Goal: Transaction & Acquisition: Book appointment/travel/reservation

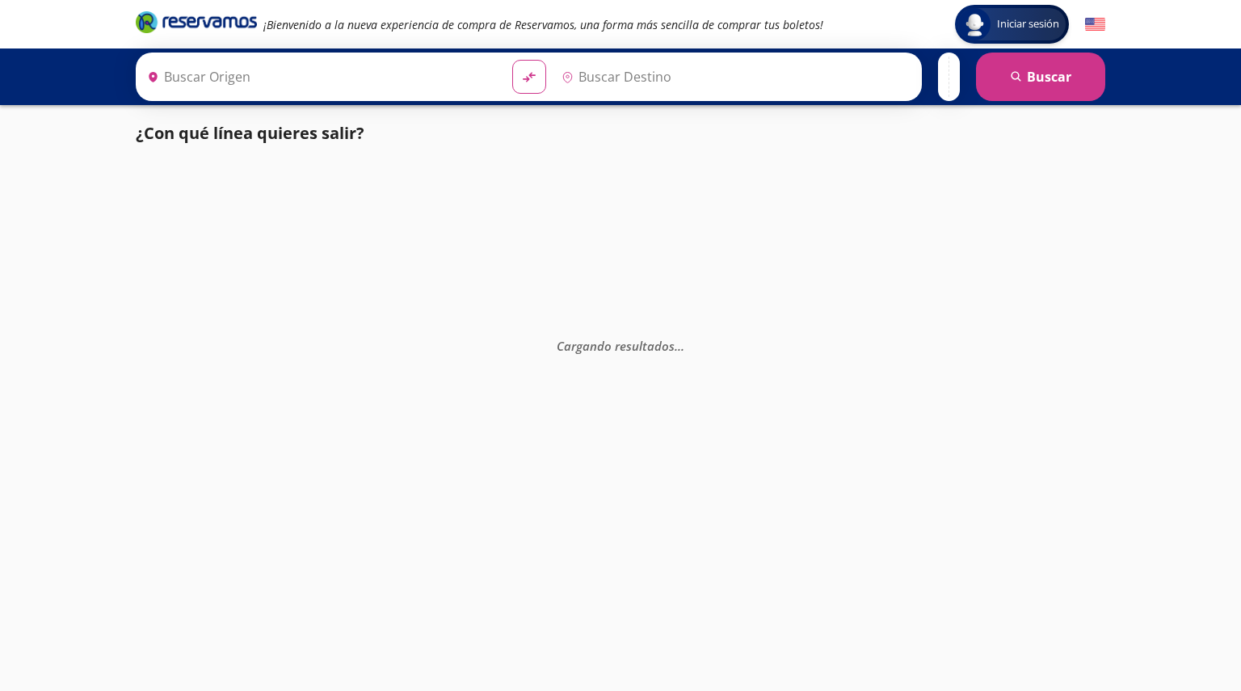
type input "Santiago de Querétaro, [GEOGRAPHIC_DATA]"
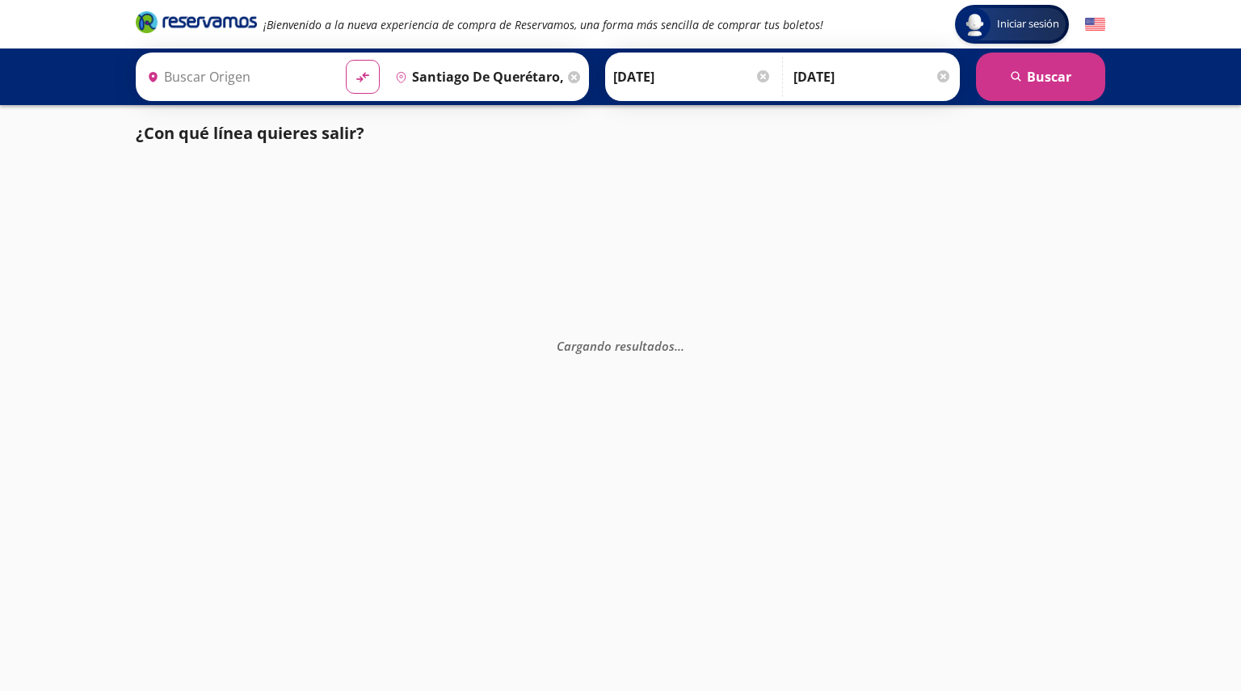
type input "[GEOGRAPHIC_DATA], [GEOGRAPHIC_DATA]"
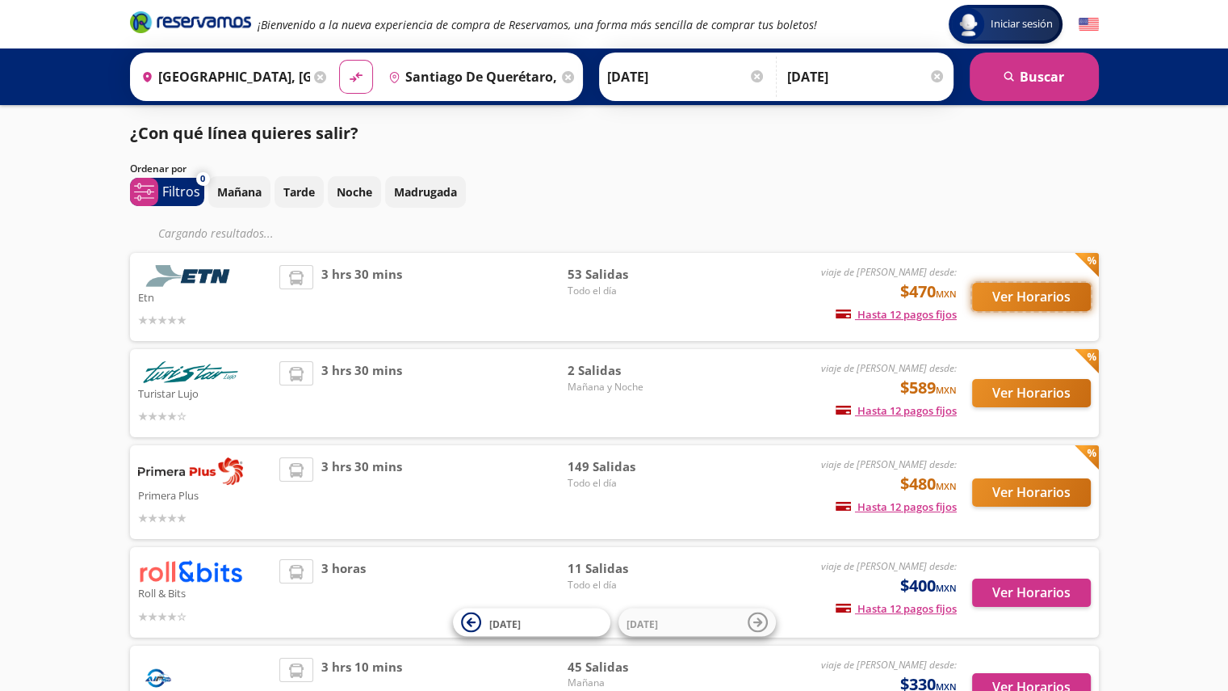
click at [1026, 296] on button "Ver Horarios" at bounding box center [1031, 297] width 119 height 28
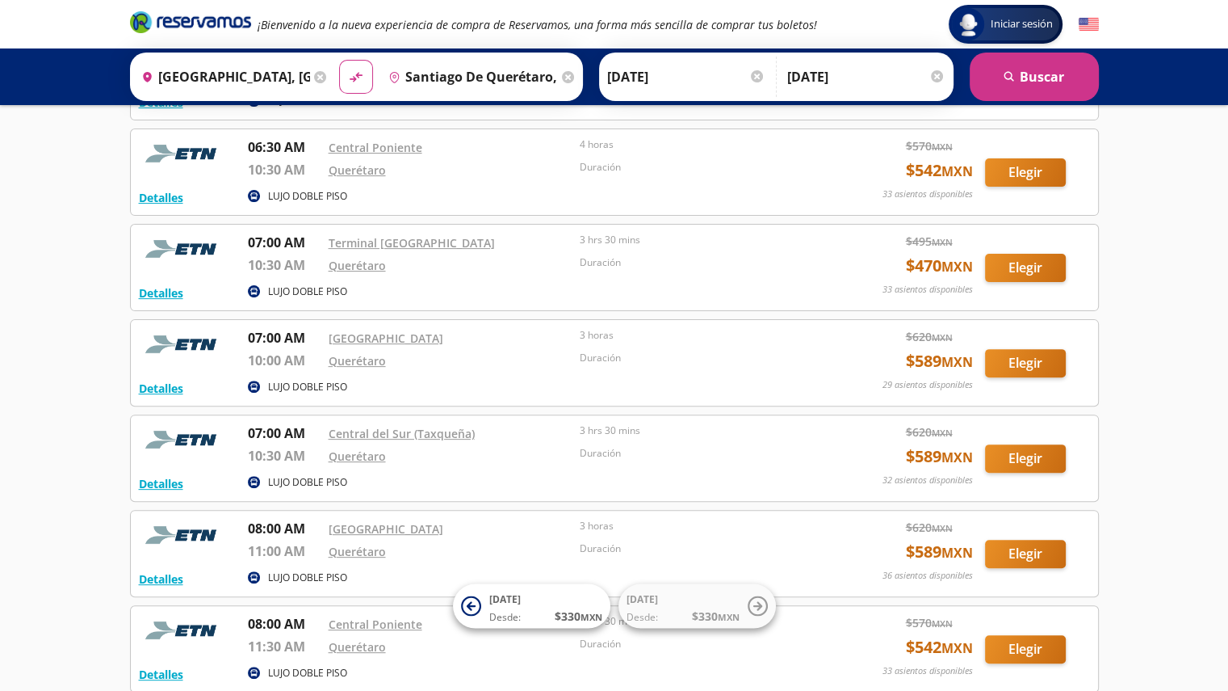
scroll to position [594, 0]
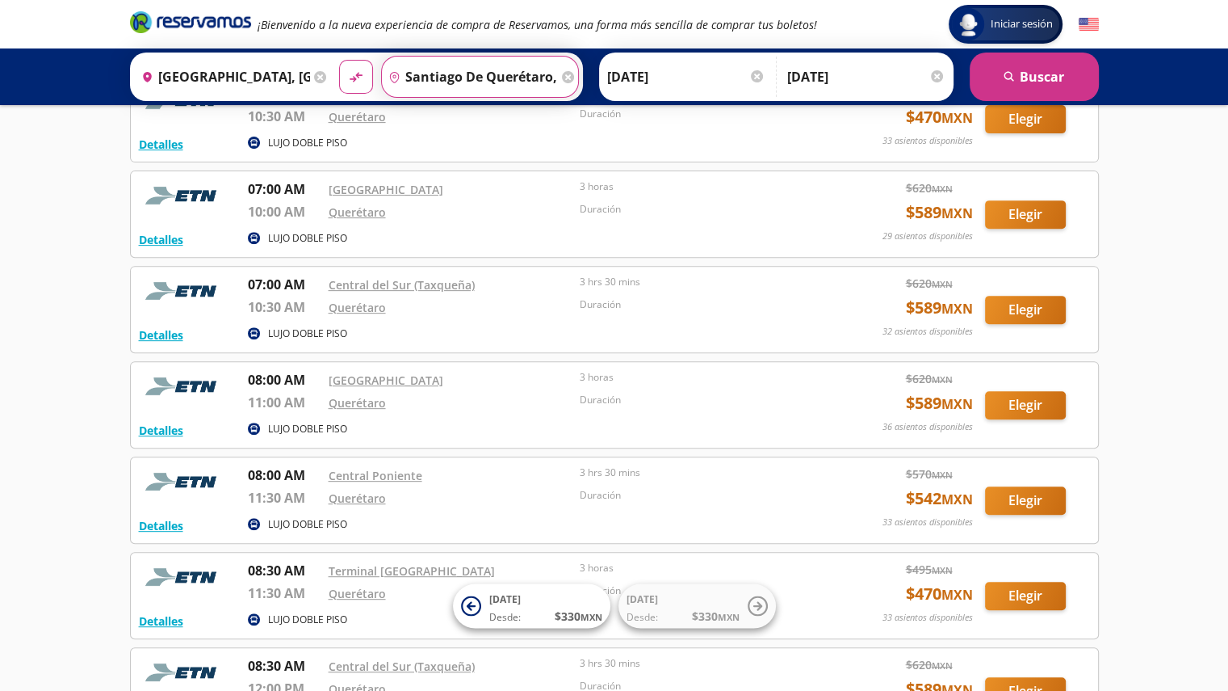
click at [506, 66] on input "Santiago de Querétaro, [GEOGRAPHIC_DATA]" at bounding box center [470, 77] width 176 height 40
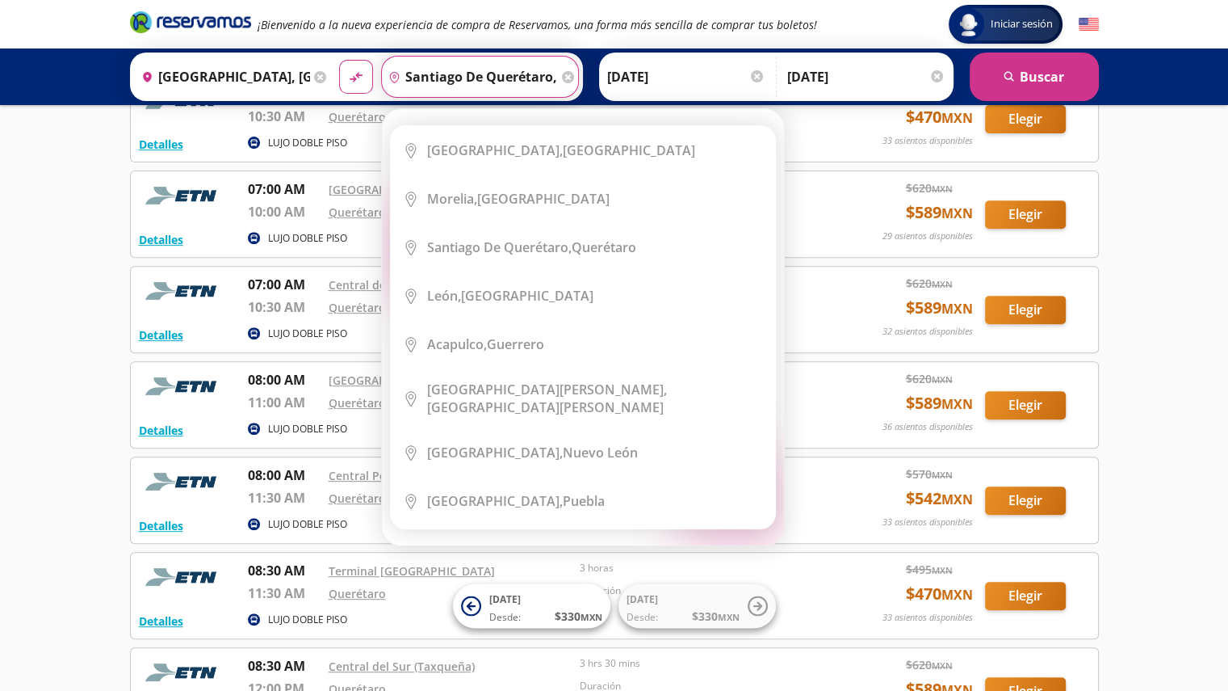
click at [660, 34] on div "¡Bienvenido a la nueva experiencia de compra de Reservamos, una forma más senci…" at bounding box center [473, 24] width 687 height 29
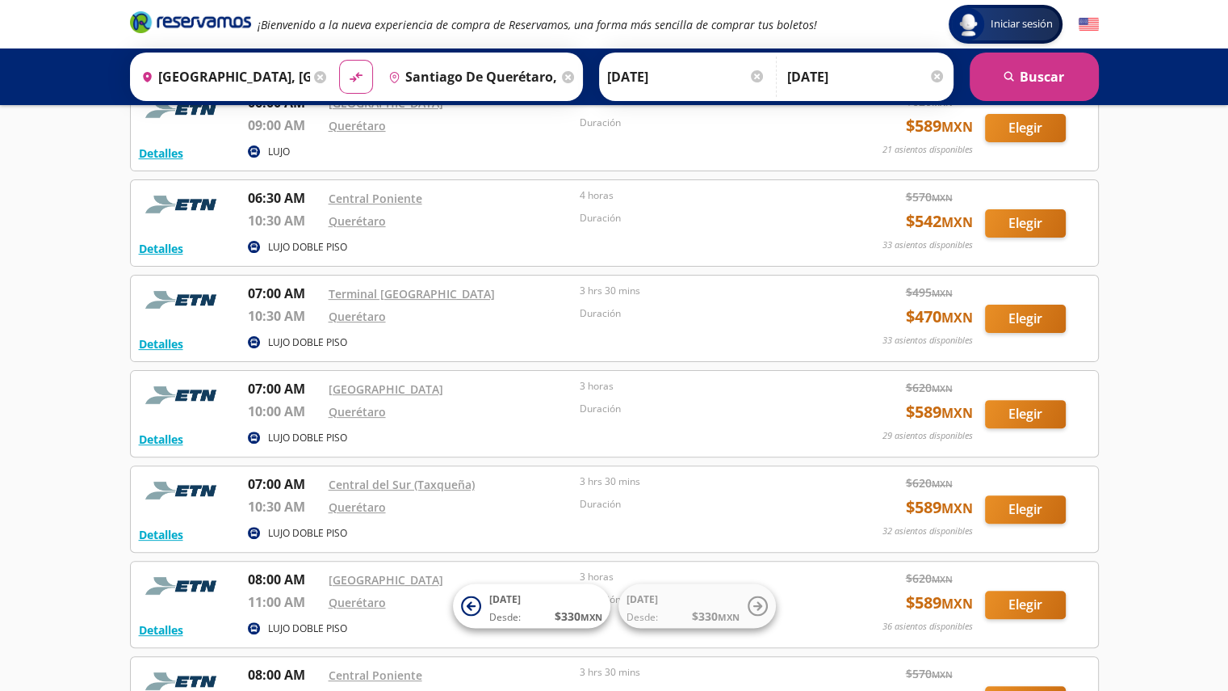
scroll to position [352, 0]
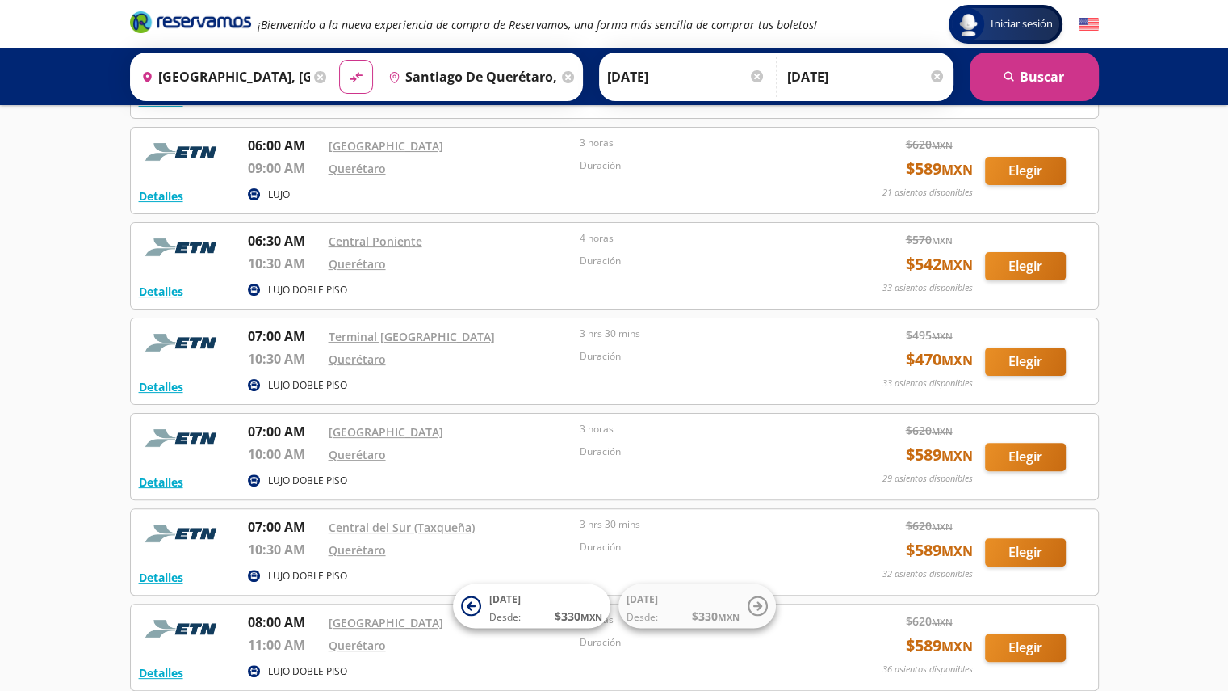
click at [562, 77] on icon at bounding box center [568, 77] width 12 height 12
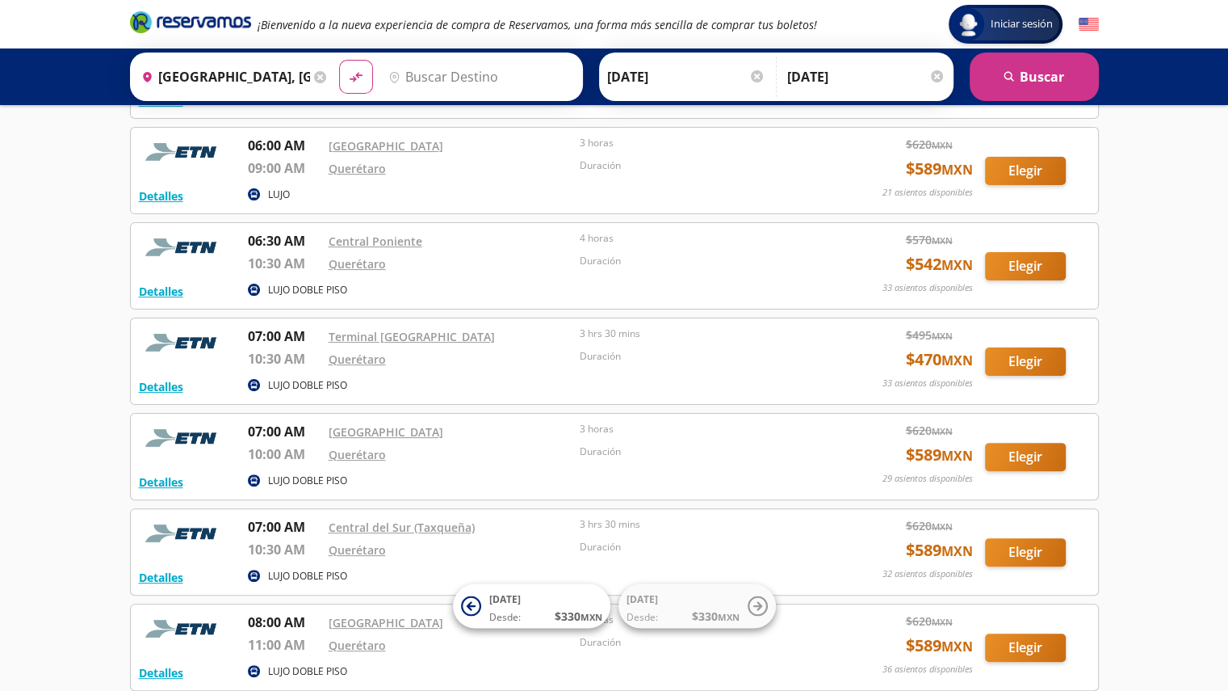
click at [459, 77] on input "Destino" at bounding box center [478, 77] width 192 height 40
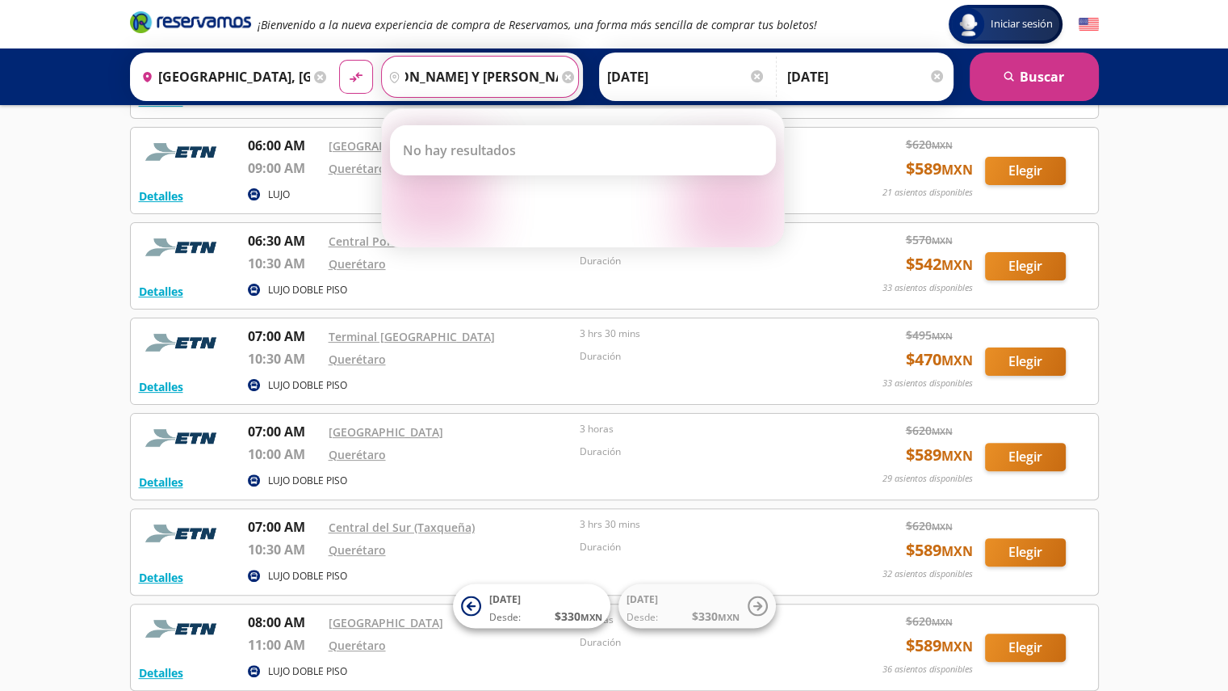
scroll to position [0, 139]
click at [339, 60] on button "material-symbols:compare-arrows-rounded" at bounding box center [356, 77] width 34 height 34
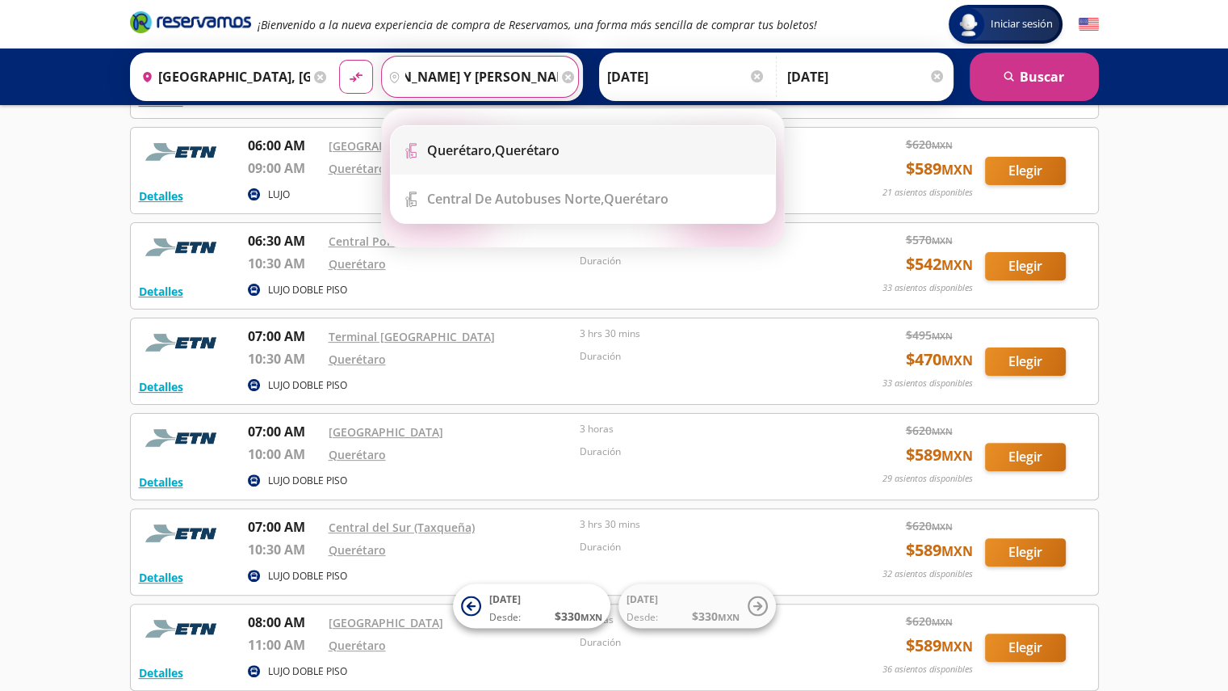
click at [481, 167] on li "Terminal Icon" at bounding box center [583, 150] width 384 height 48
type input "Querétaro, Querétaro"
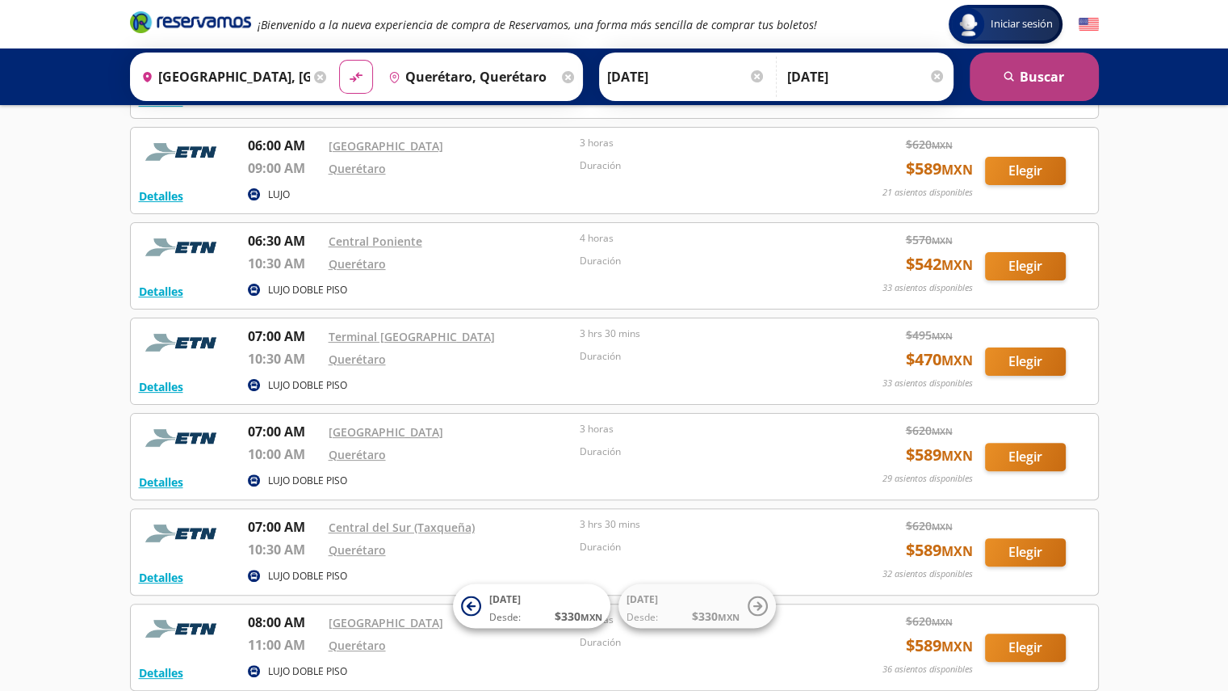
click at [1023, 62] on button "search [GEOGRAPHIC_DATA]" at bounding box center [1034, 76] width 129 height 48
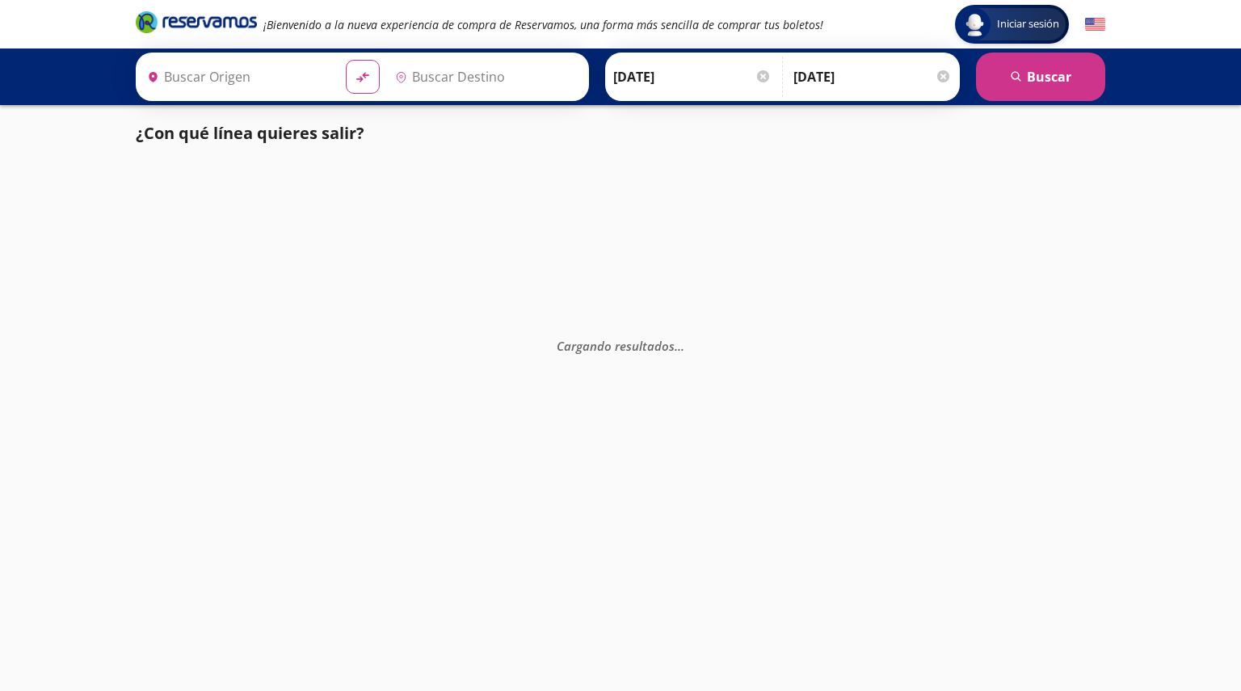
type input "[GEOGRAPHIC_DATA], [GEOGRAPHIC_DATA]"
type input "Querétaro, Querétaro"
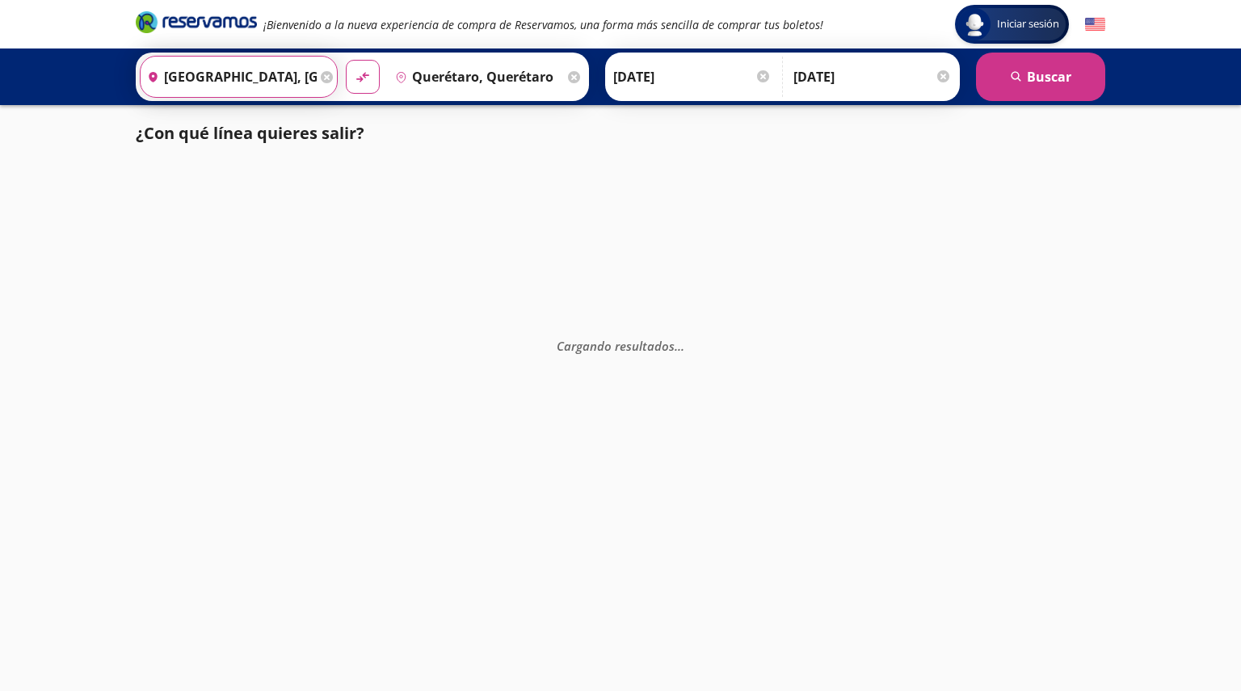
click at [252, 77] on input "[GEOGRAPHIC_DATA], [GEOGRAPHIC_DATA]" at bounding box center [229, 77] width 176 height 40
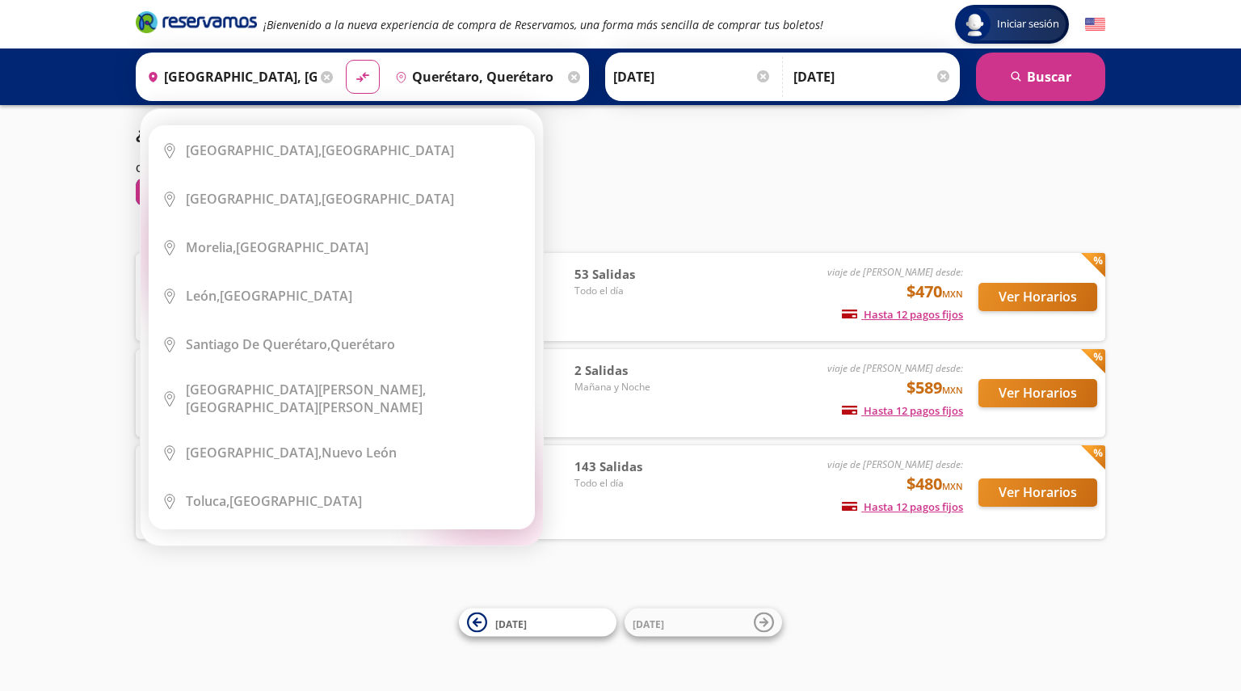
click at [321, 78] on icon at bounding box center [327, 77] width 12 height 12
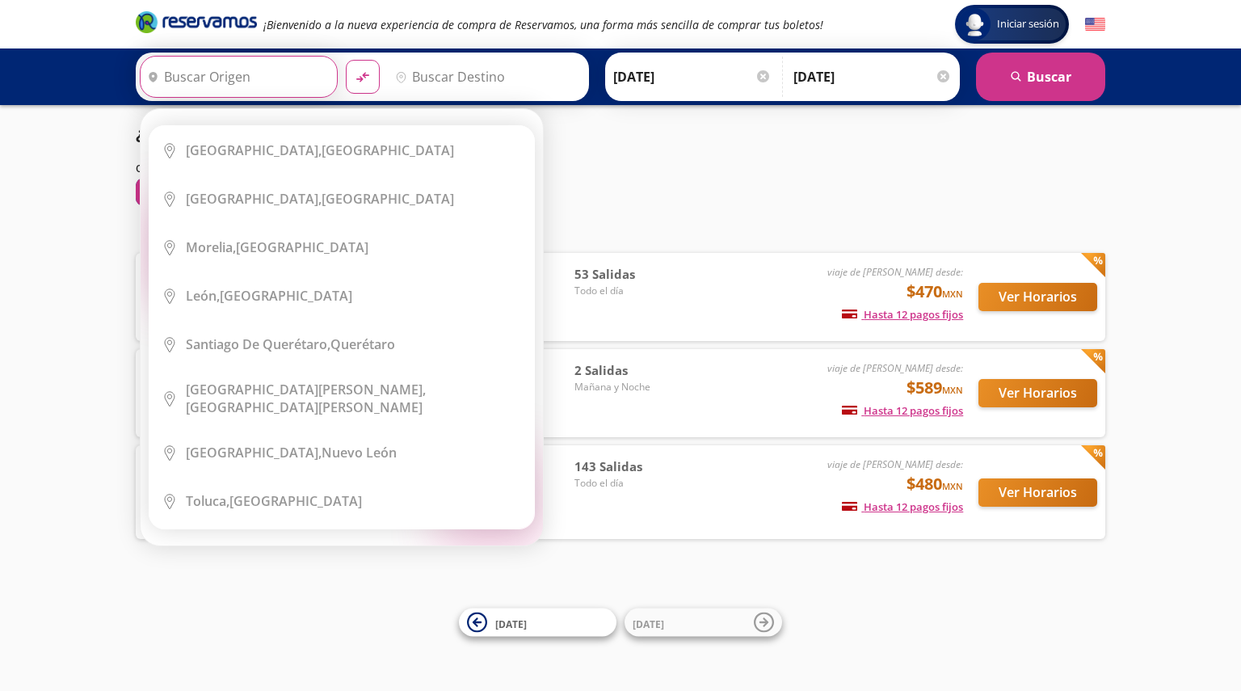
click at [274, 78] on input "Origen" at bounding box center [237, 77] width 192 height 40
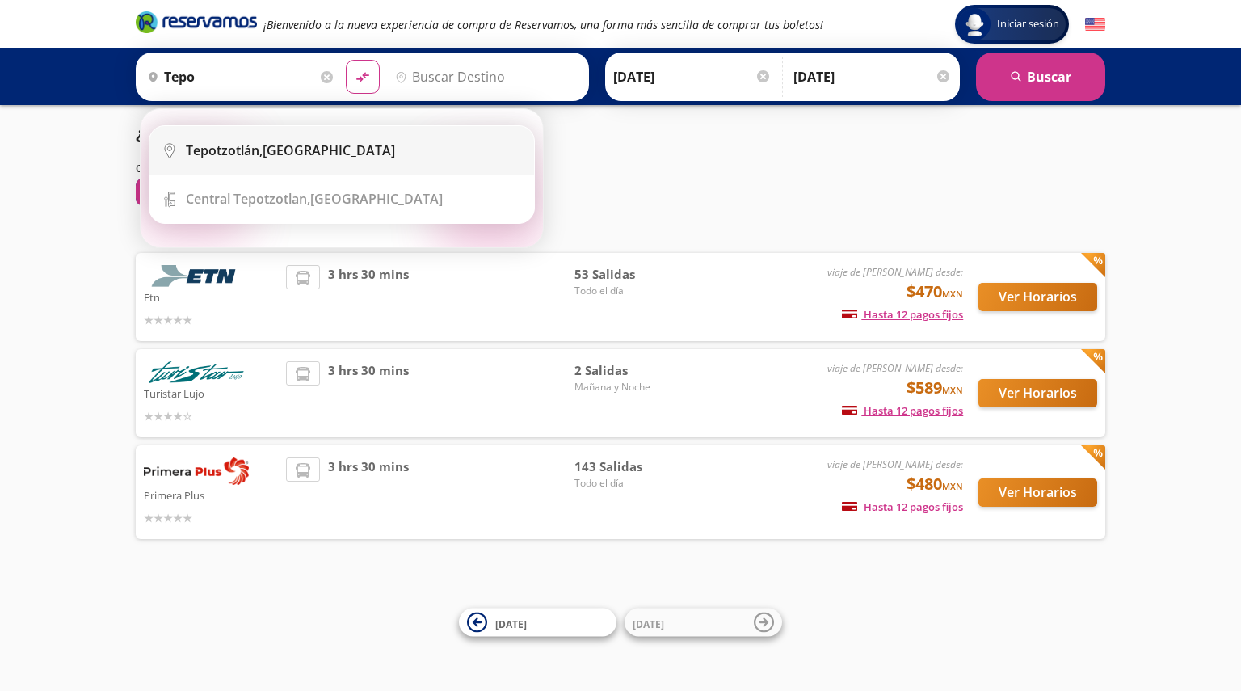
click at [284, 145] on div "[GEOGRAPHIC_DATA], [GEOGRAPHIC_DATA]" at bounding box center [290, 150] width 209 height 18
type input "[GEOGRAPHIC_DATA], [GEOGRAPHIC_DATA]"
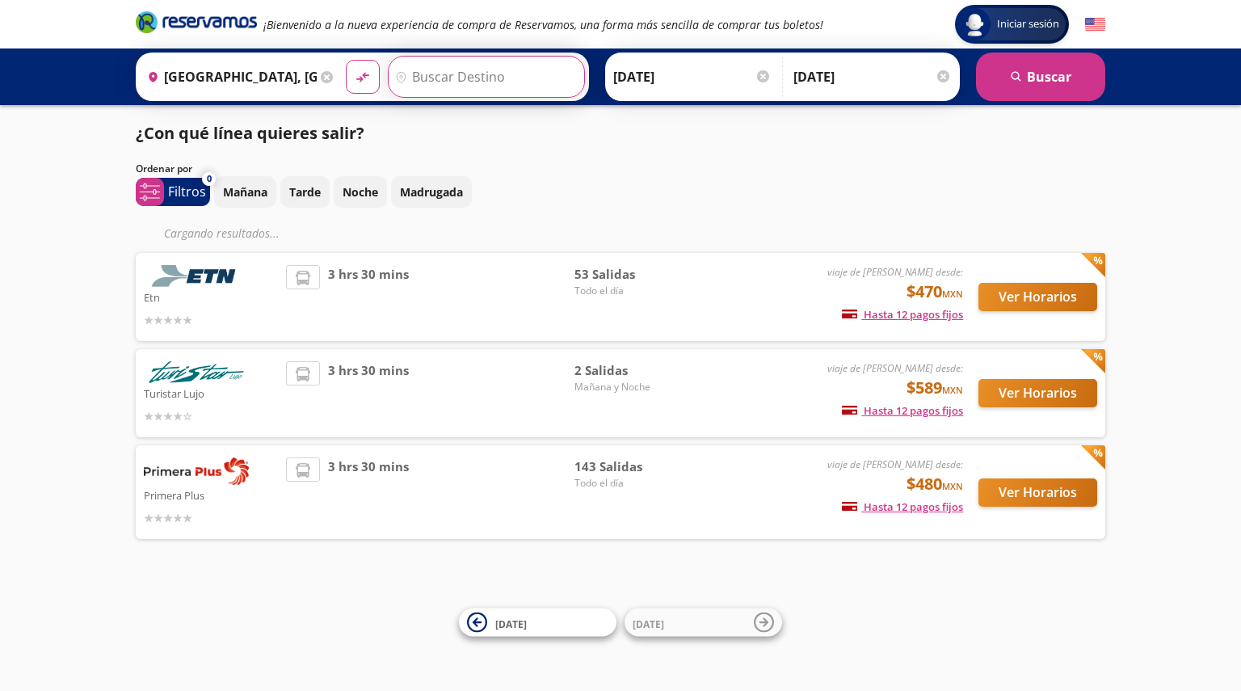
click at [454, 71] on input "Destino" at bounding box center [484, 77] width 192 height 40
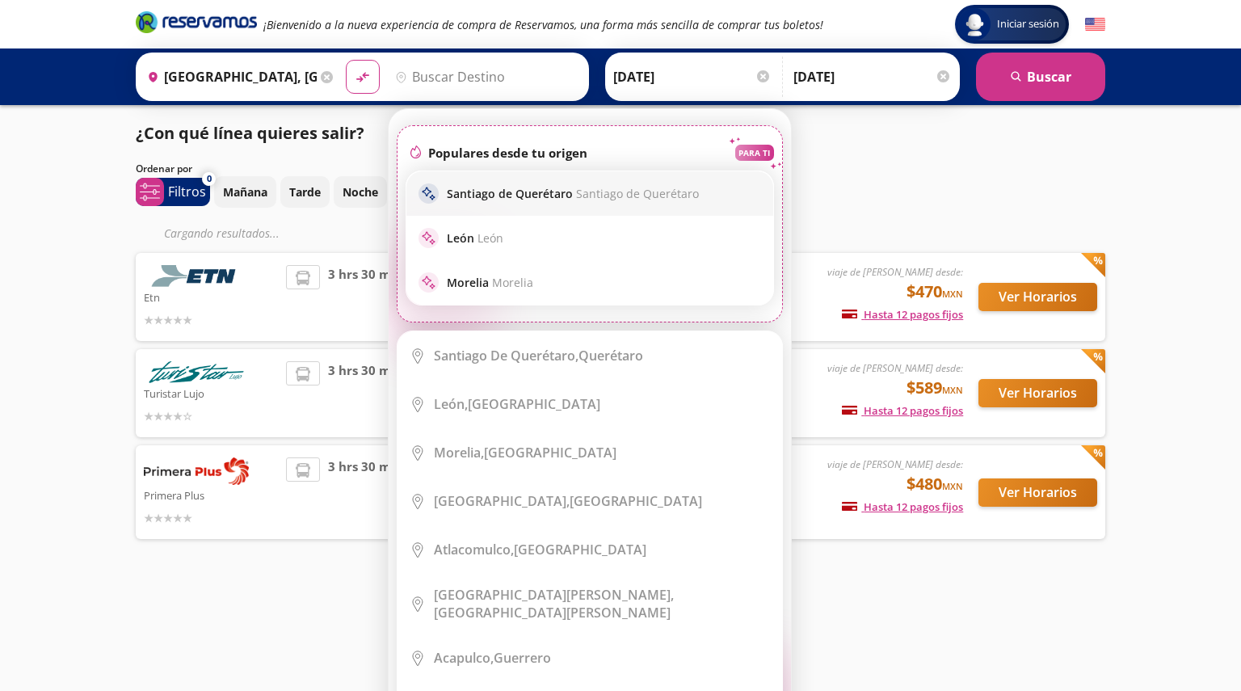
click at [540, 196] on p "Santiago de Querétaro Santiago de Querétaro" at bounding box center [573, 193] width 252 height 15
type input "Santiago de Querétaro, [GEOGRAPHIC_DATA]"
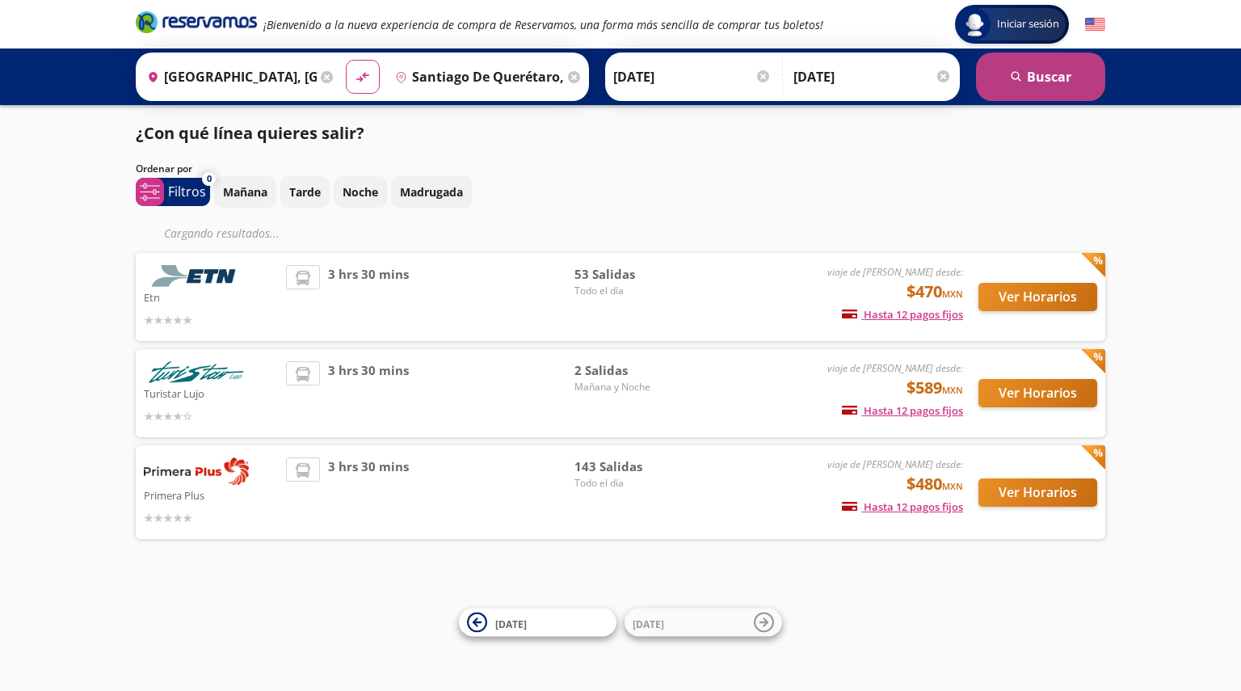
click at [1063, 77] on button "search [GEOGRAPHIC_DATA]" at bounding box center [1040, 76] width 129 height 48
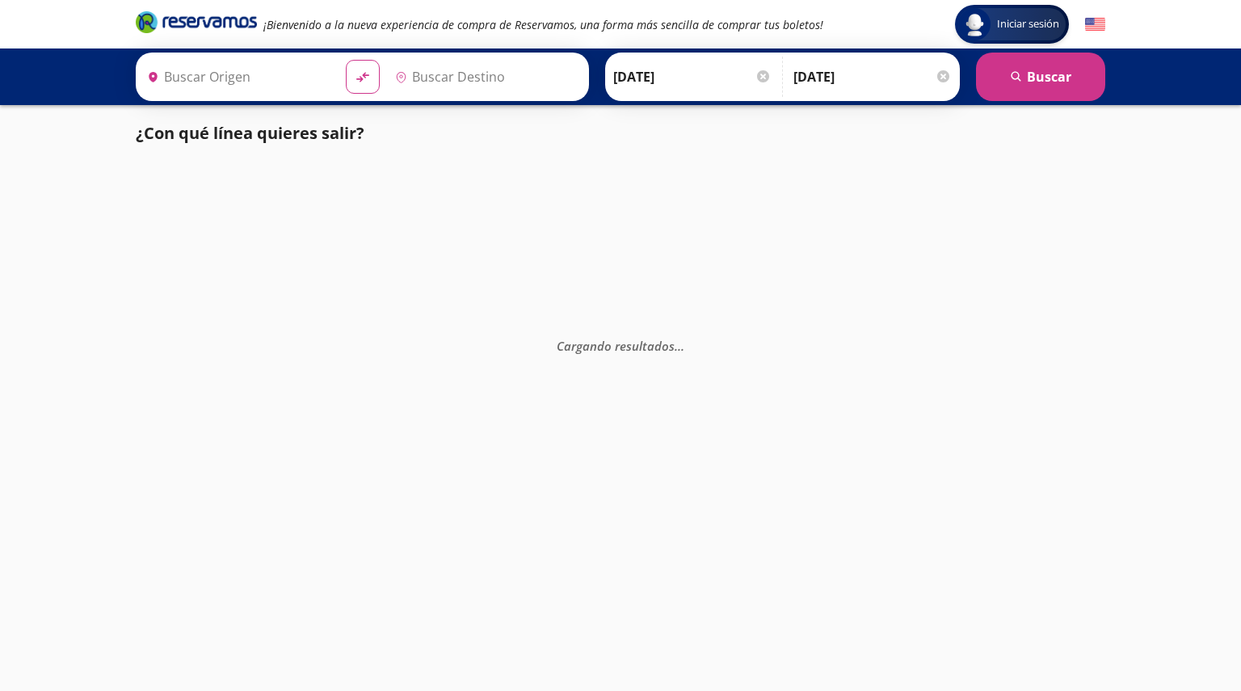
type input "Santiago de Querétaro, [GEOGRAPHIC_DATA]"
type input "[GEOGRAPHIC_DATA], [GEOGRAPHIC_DATA]"
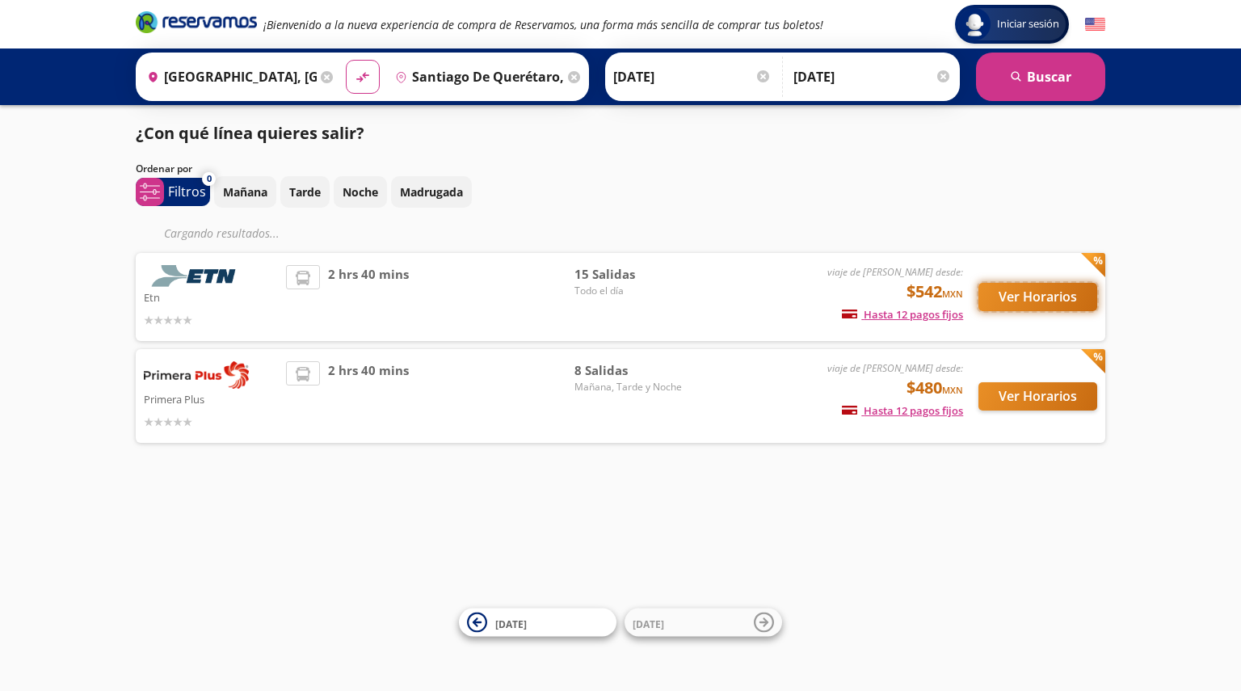
click at [1041, 296] on button "Ver Horarios" at bounding box center [1037, 297] width 119 height 28
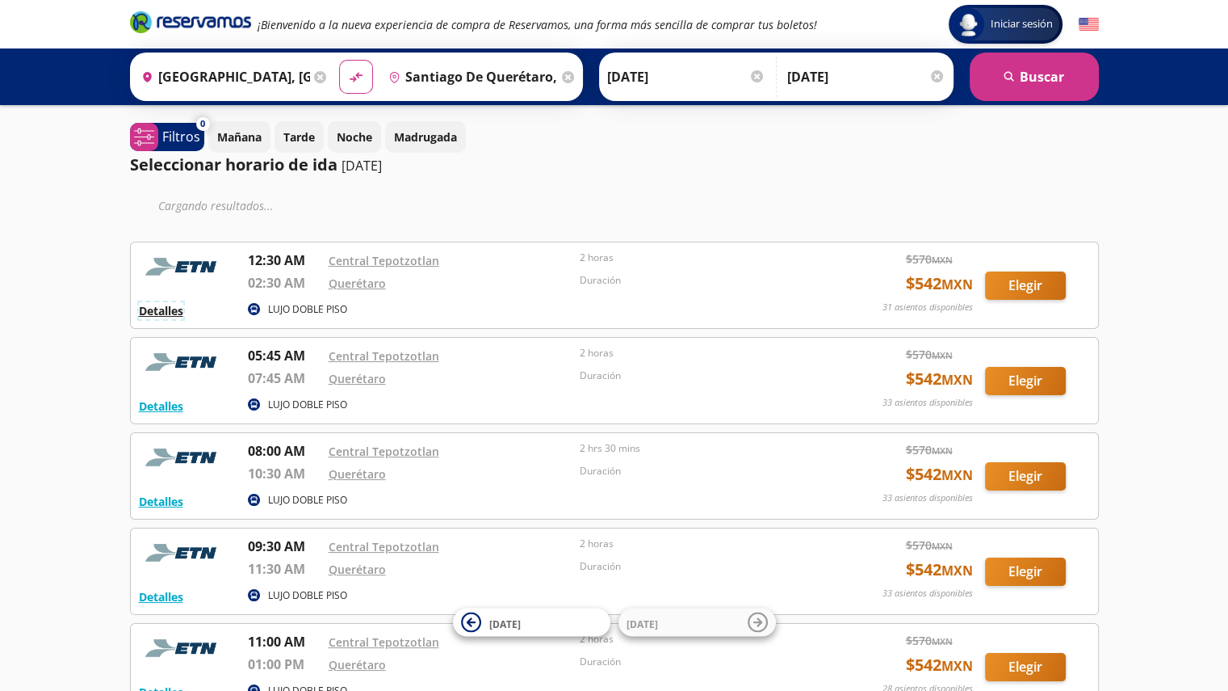
click at [162, 308] on button "Detalles" at bounding box center [161, 310] width 44 height 17
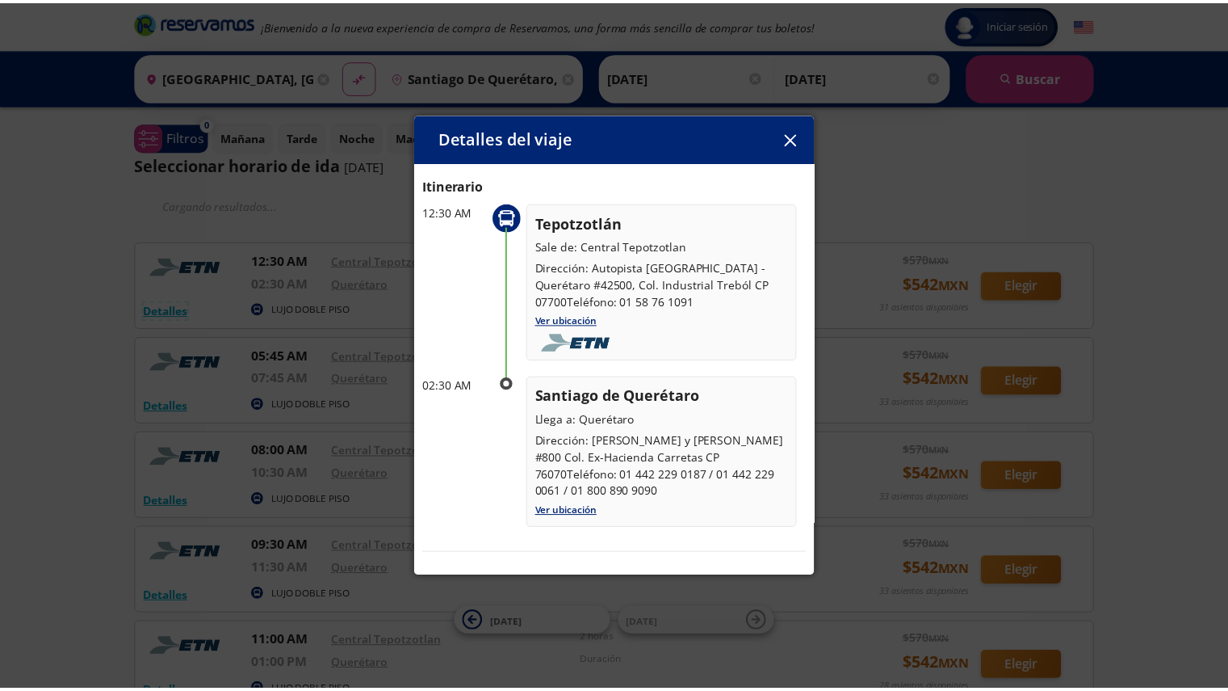
scroll to position [81, 0]
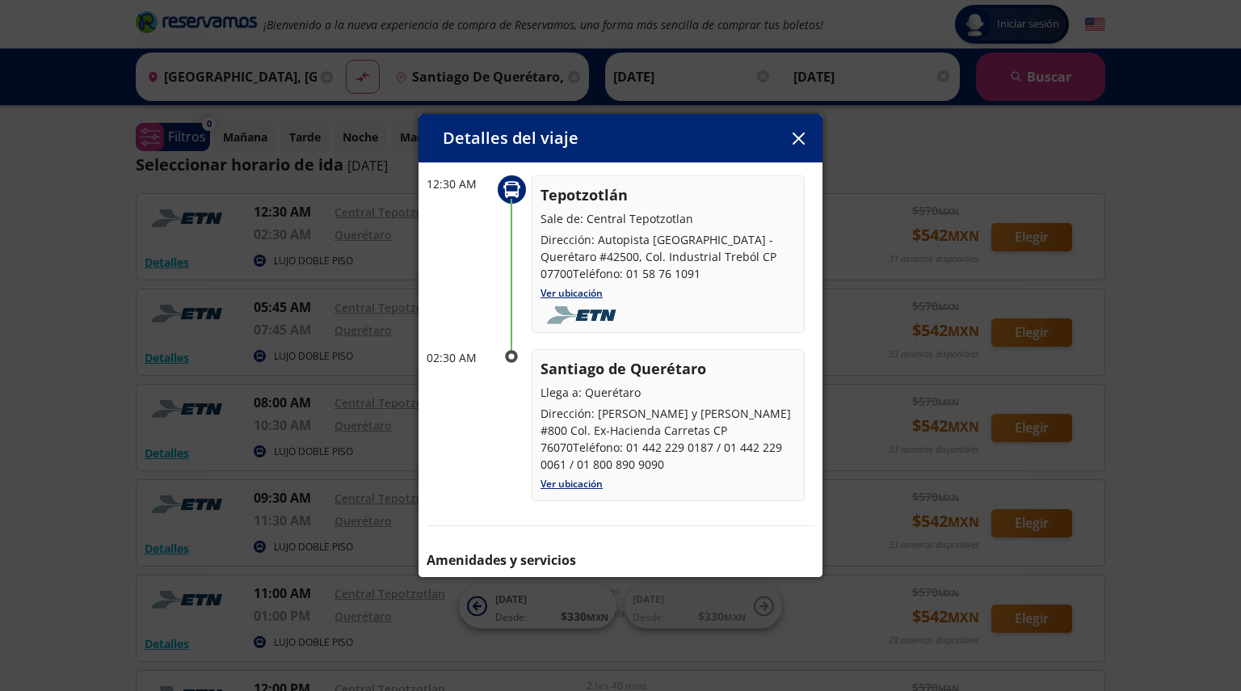
click at [801, 136] on icon "button" at bounding box center [798, 138] width 12 height 12
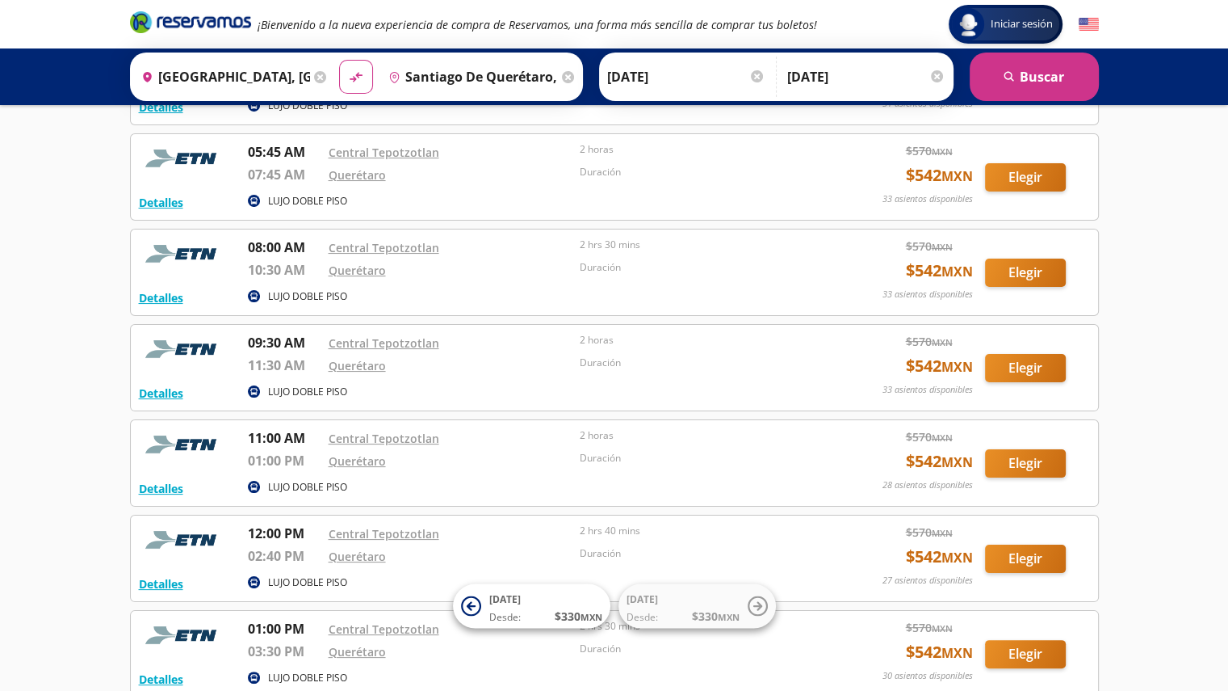
scroll to position [162, 0]
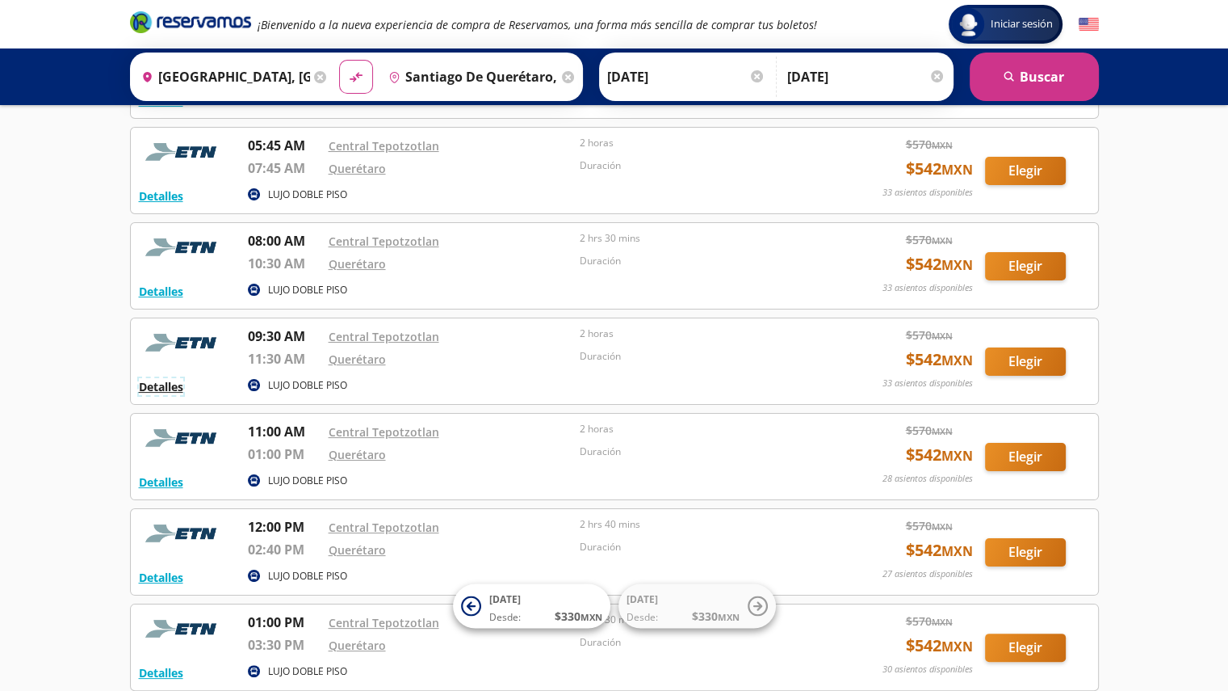
click at [165, 387] on button "Detalles" at bounding box center [161, 386] width 44 height 17
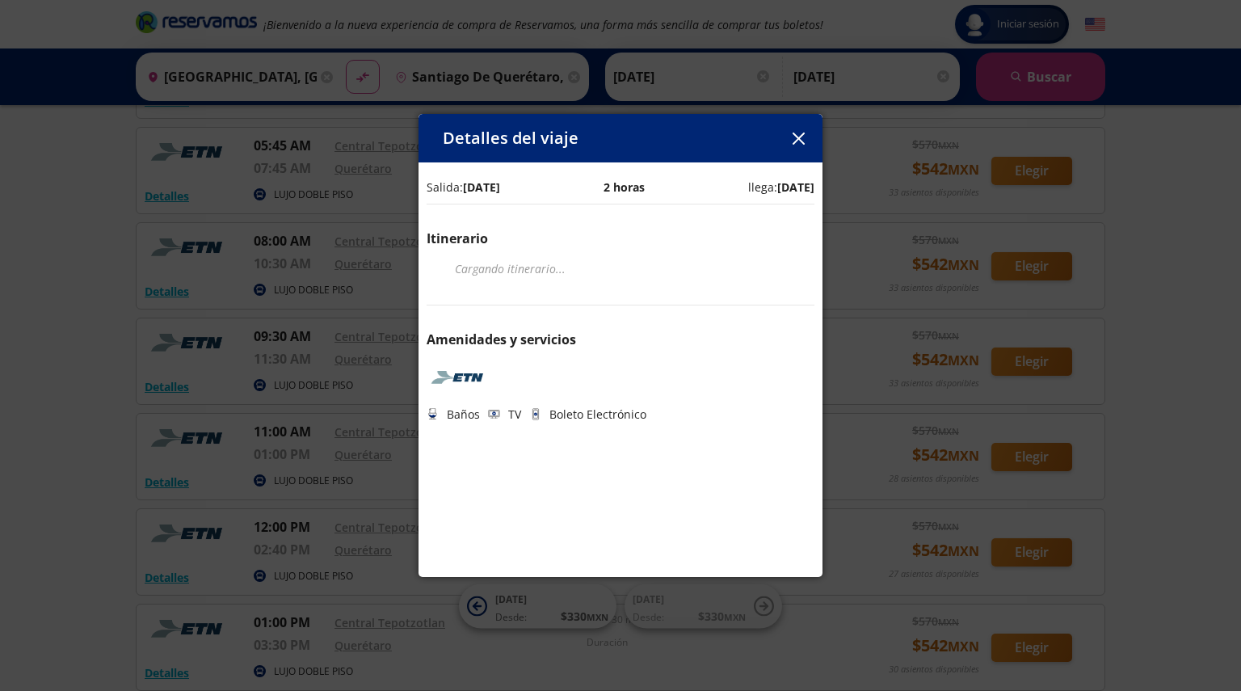
click at [788, 142] on button "button" at bounding box center [798, 138] width 24 height 24
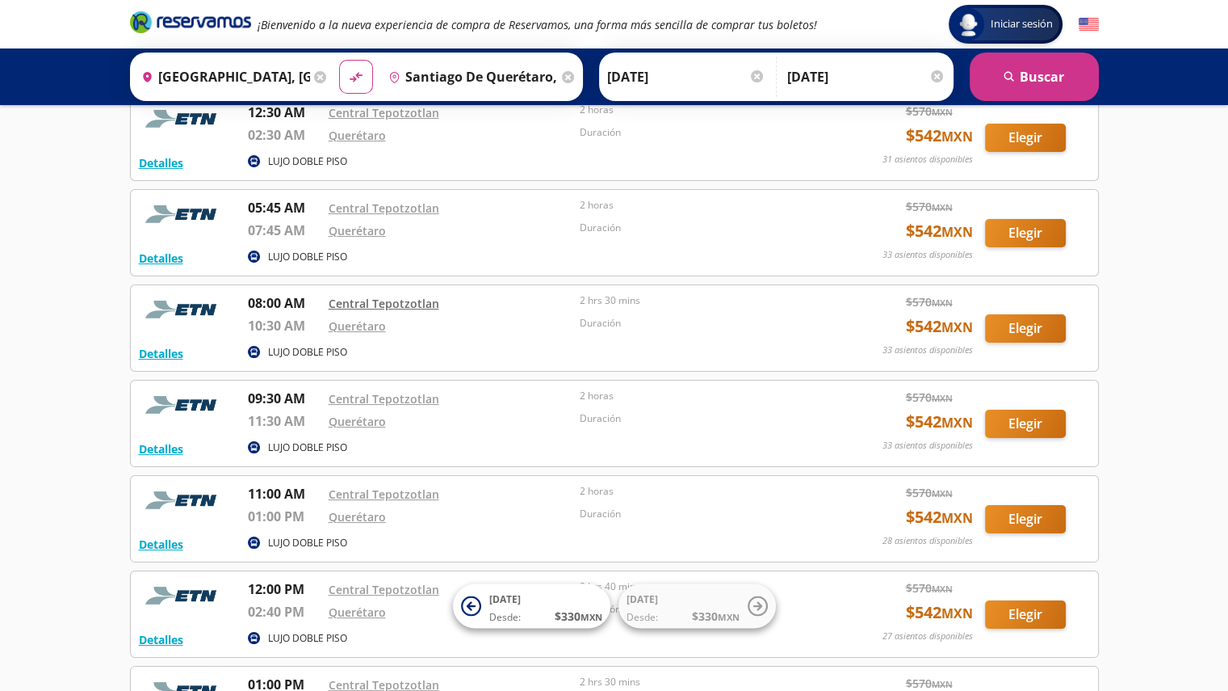
scroll to position [0, 0]
